Goal: Task Accomplishment & Management: Complete application form

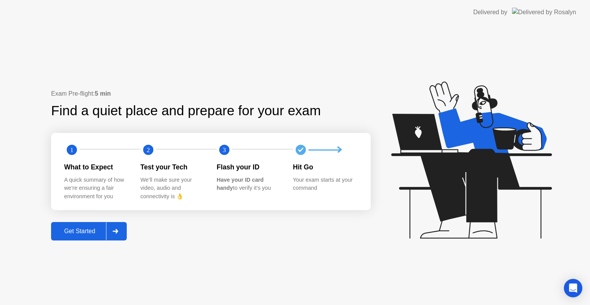
click at [81, 230] on div "Get Started" at bounding box center [79, 231] width 53 height 7
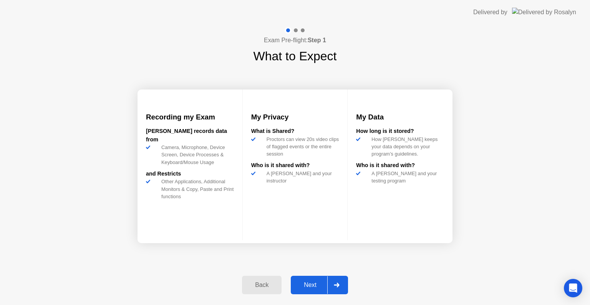
click at [312, 283] on div "Next" at bounding box center [310, 285] width 34 height 7
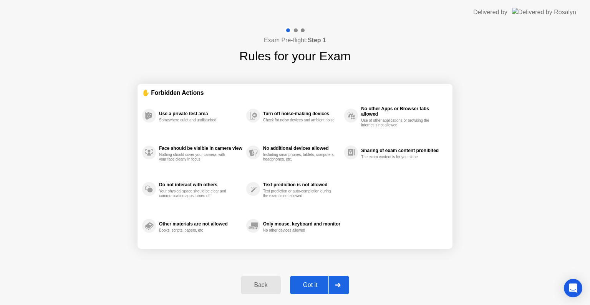
click at [305, 282] on div "Got it" at bounding box center [311, 285] width 36 height 7
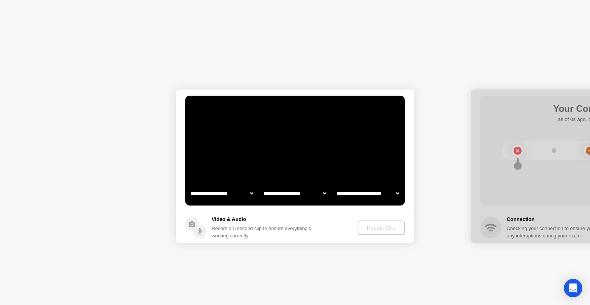
select select "**********"
select select "*******"
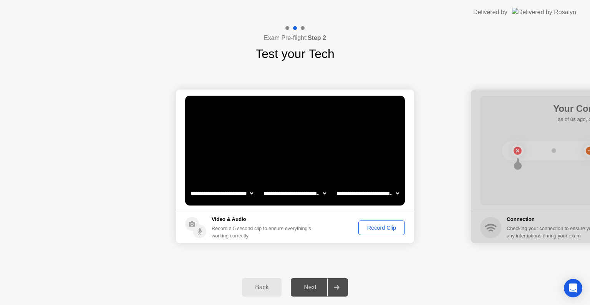
click at [371, 225] on div "Record Clip" at bounding box center [381, 228] width 41 height 6
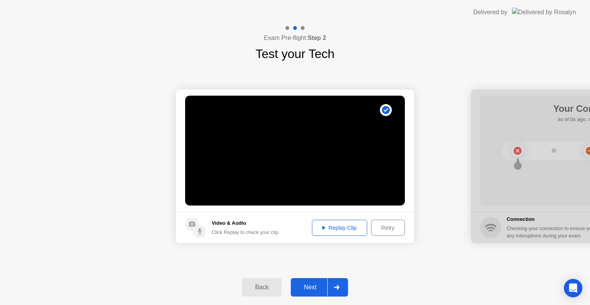
click at [340, 227] on div "Replay Clip" at bounding box center [340, 228] width 50 height 6
click at [312, 291] on div "Next" at bounding box center [310, 287] width 34 height 7
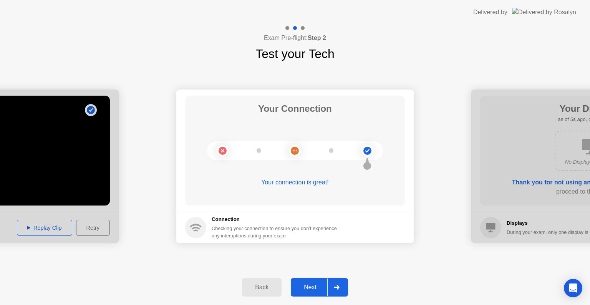
click at [311, 286] on div "Next" at bounding box center [310, 287] width 34 height 7
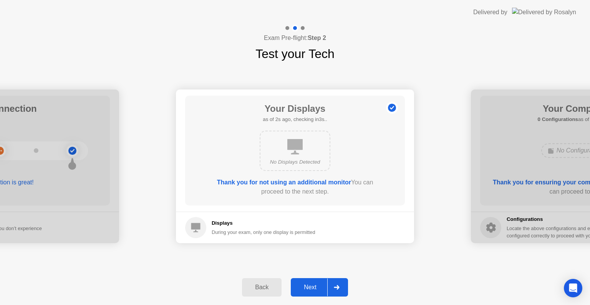
click at [311, 286] on div "Next" at bounding box center [310, 287] width 34 height 7
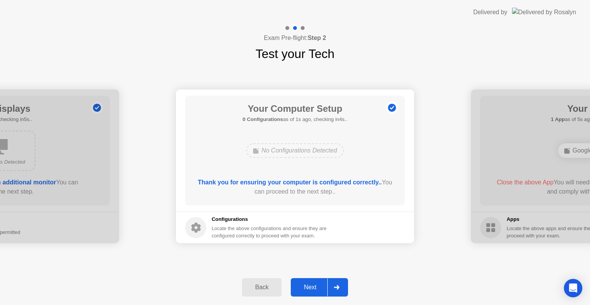
click at [311, 286] on div "Next" at bounding box center [310, 287] width 34 height 7
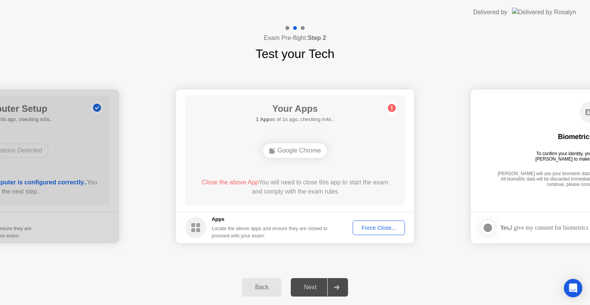
click at [377, 220] on footer "Apps Locate the above apps and ensure they are closed to proceed with your exam…" at bounding box center [295, 228] width 238 height 32
click at [375, 225] on div "Force Close..." at bounding box center [379, 228] width 47 height 6
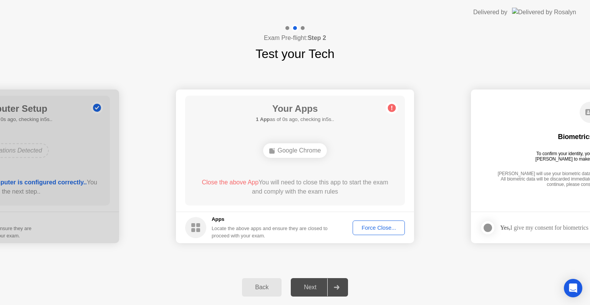
click at [316, 284] on div "Next" at bounding box center [310, 287] width 34 height 7
click at [368, 225] on div "Force Close..." at bounding box center [379, 228] width 47 height 6
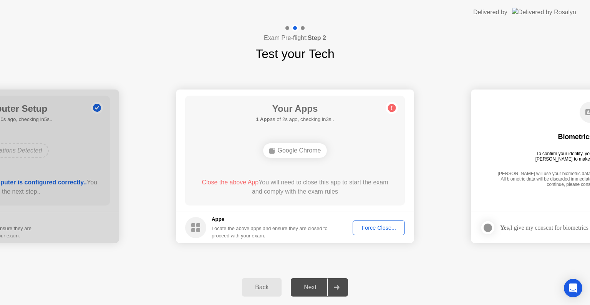
click at [378, 230] on div "Force Close..." at bounding box center [379, 228] width 47 height 6
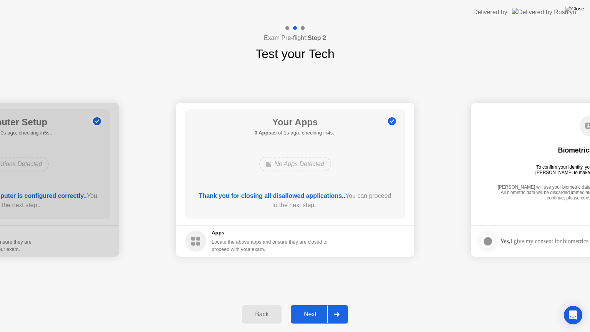
click at [331, 305] on div at bounding box center [336, 315] width 18 height 18
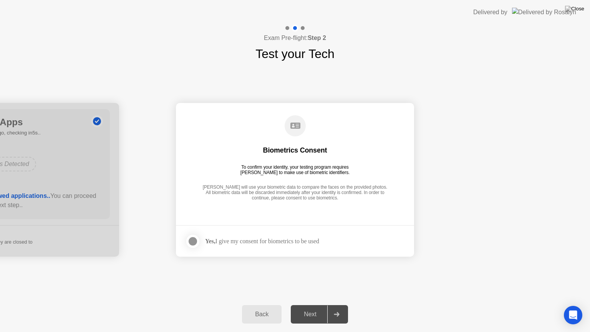
click at [194, 243] on div at bounding box center [192, 241] width 9 height 9
click at [306, 305] on div "Next" at bounding box center [310, 314] width 34 height 7
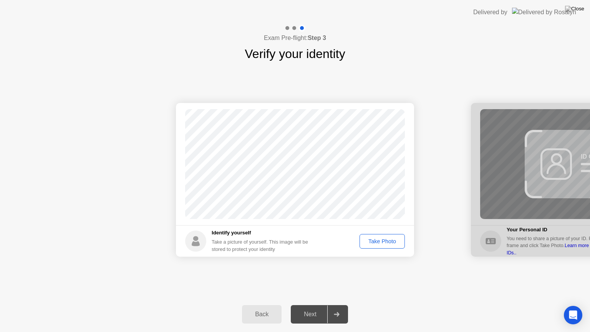
click at [377, 241] on div "Take Photo" at bounding box center [382, 241] width 40 height 6
click at [316, 305] on div "Next" at bounding box center [310, 314] width 34 height 7
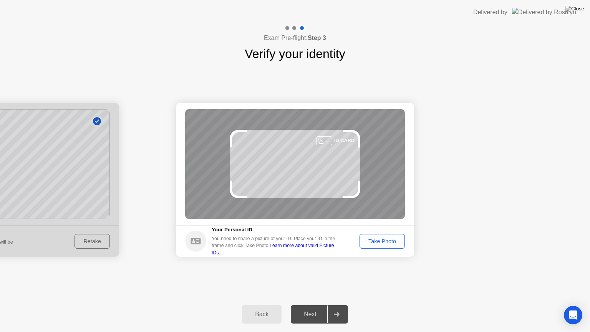
click at [381, 240] on div "Take Photo" at bounding box center [382, 241] width 40 height 6
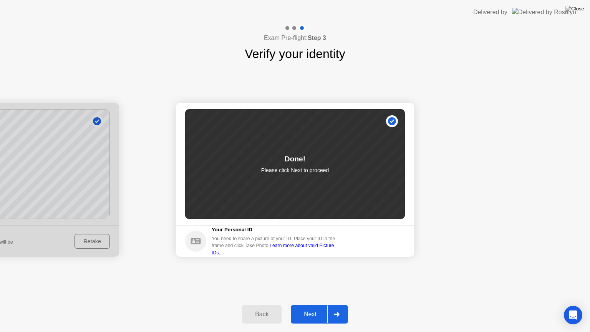
click at [314, 305] on div "Next" at bounding box center [310, 314] width 34 height 7
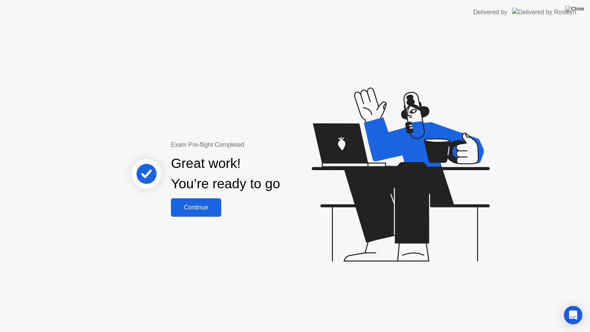
click at [198, 213] on button "Continue" at bounding box center [196, 207] width 50 height 18
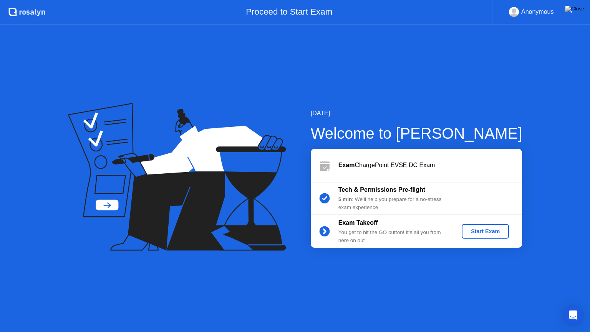
click at [492, 229] on div "Start Exam" at bounding box center [485, 231] width 41 height 6
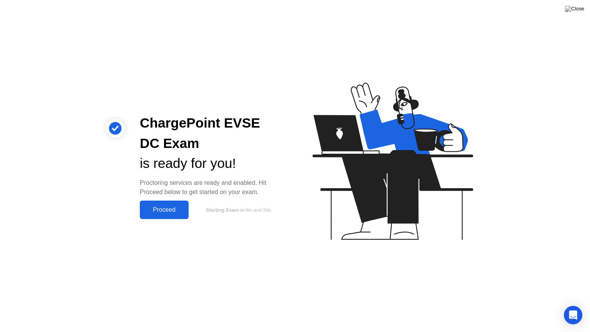
click at [166, 212] on div "Proceed" at bounding box center [164, 209] width 44 height 7
